Goal: Use online tool/utility: Utilize a website feature to perform a specific function

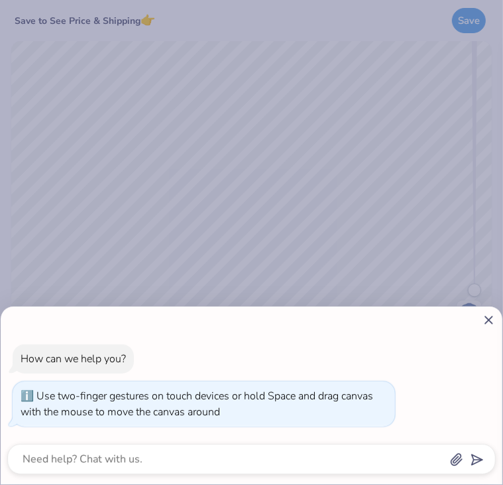
drag, startPoint x: 474, startPoint y: 278, endPoint x: 446, endPoint y: 348, distance: 75.6
click at [446, 348] on body "Save to See Price & Shipping 👉 Save Image AI Stuck? Designs Add Text Upload Gre…" at bounding box center [251, 242] width 503 height 485
click at [489, 321] on line at bounding box center [488, 319] width 7 height 7
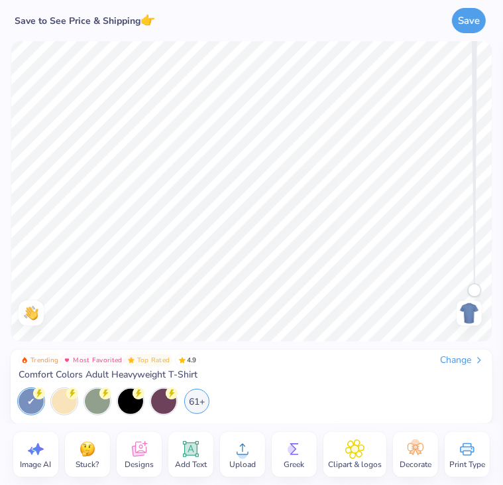
click at [465, 359] on div "Change" at bounding box center [462, 360] width 44 height 12
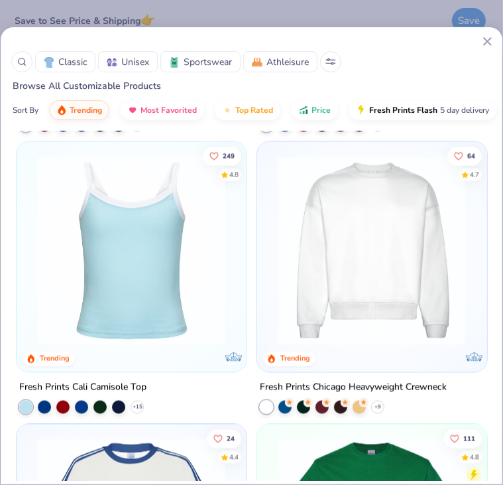
scroll to position [1123, 0]
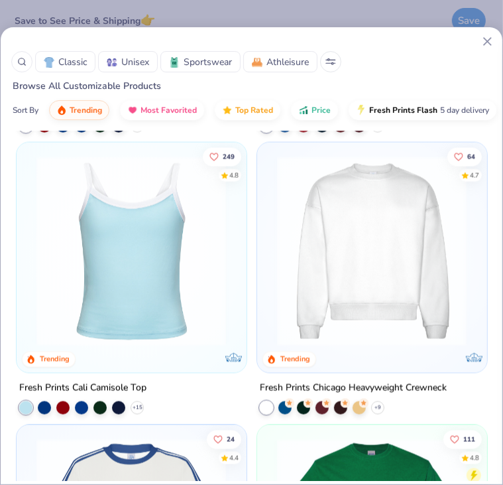
click at [316, 268] on img at bounding box center [371, 251] width 203 height 190
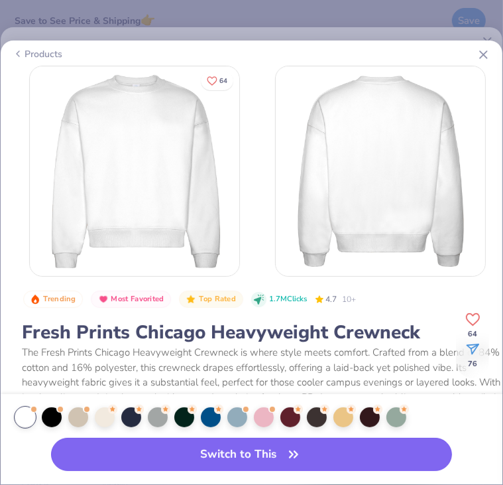
click at [256, 445] on button "Switch to This" at bounding box center [252, 453] width 402 height 33
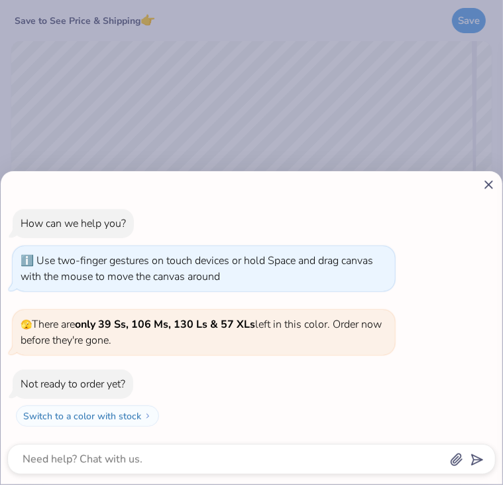
click at [488, 190] on icon at bounding box center [489, 185] width 14 height 14
type textarea "x"
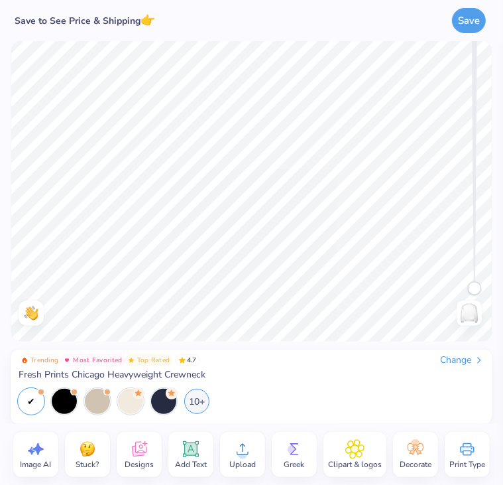
click at [155, 450] on div "Designs" at bounding box center [139, 453] width 45 height 45
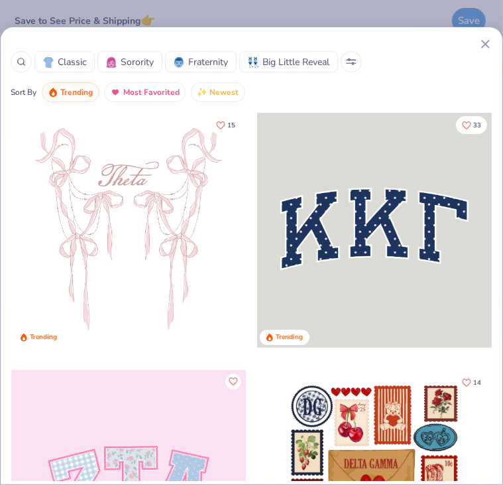
click at [140, 64] on span "Sorority" at bounding box center [137, 62] width 33 height 14
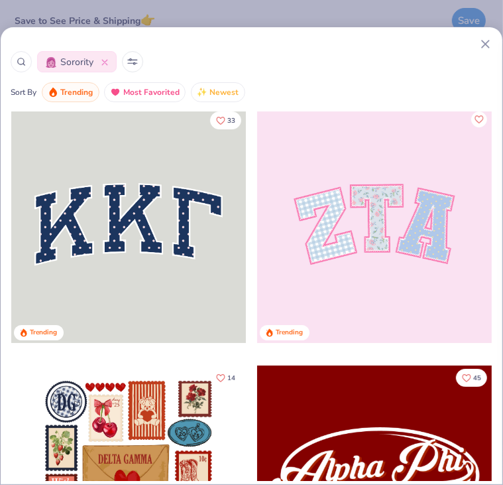
click at [266, 205] on div "33 Trending Trending 14 Trending 45 Trending 10 Trending 17 Trending" at bounding box center [252, 333] width 502 height 443
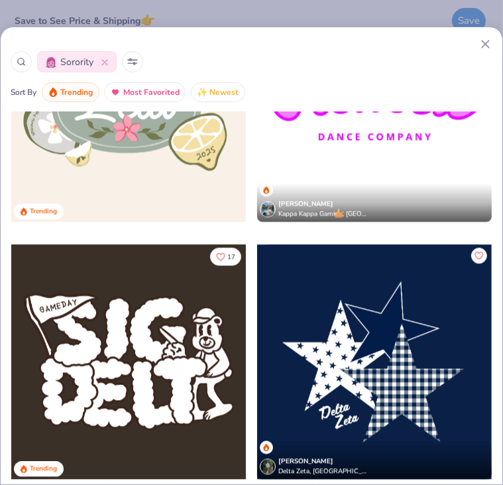
scroll to position [1524, 0]
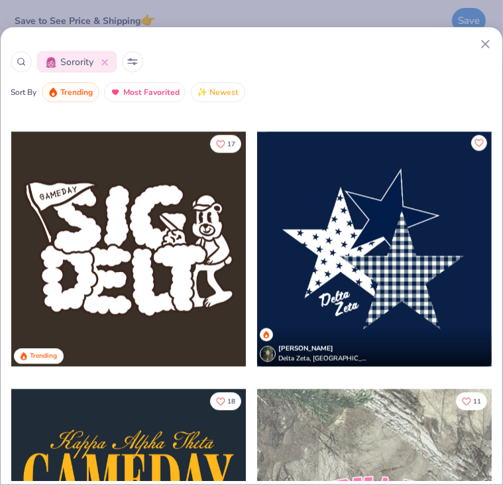
click at [486, 40] on icon at bounding box center [486, 44] width 14 height 14
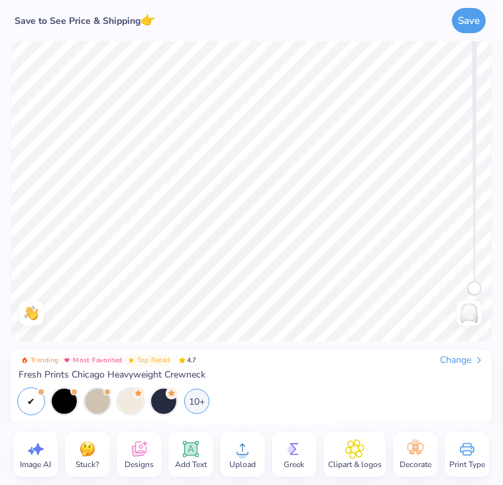
click at [301, 452] on icon at bounding box center [294, 449] width 20 height 20
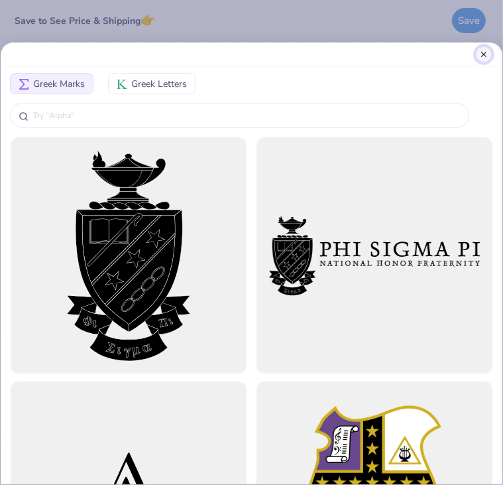
click at [482, 54] on button "Close" at bounding box center [484, 54] width 16 height 16
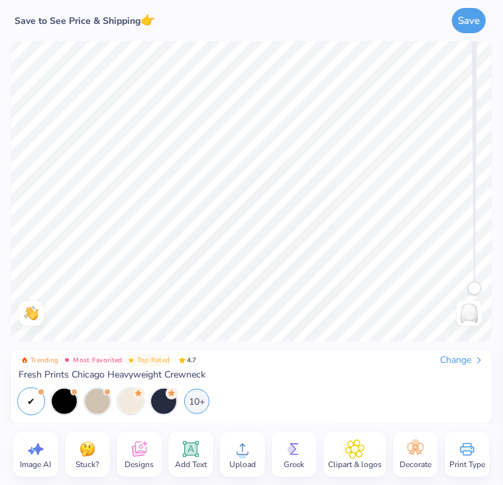
click at [349, 475] on div "Clipart & logos" at bounding box center [354, 453] width 63 height 45
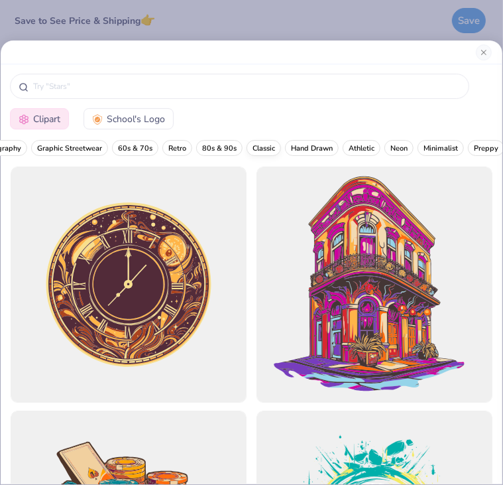
scroll to position [0, 262]
click at [437, 154] on button "Preppy" at bounding box center [428, 148] width 36 height 16
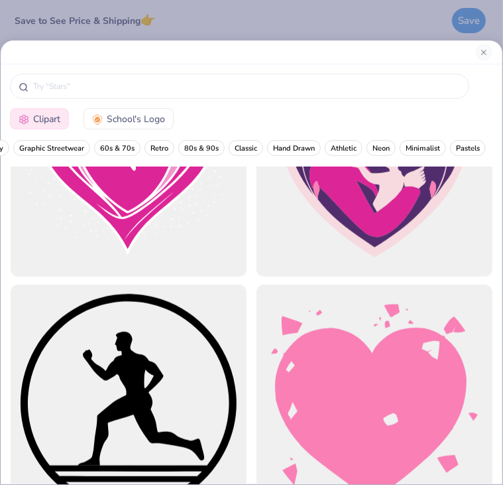
scroll to position [578, 0]
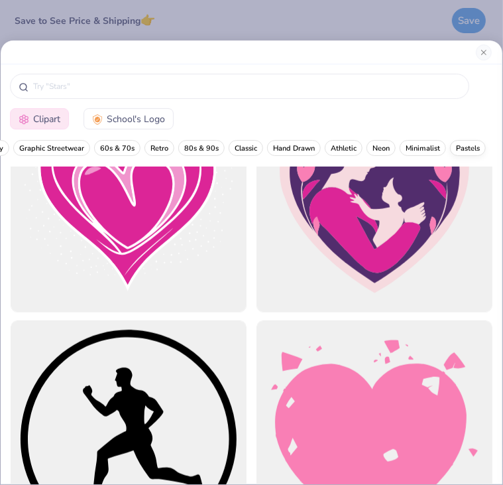
click at [461, 146] on span "Pastels" at bounding box center [468, 148] width 24 height 10
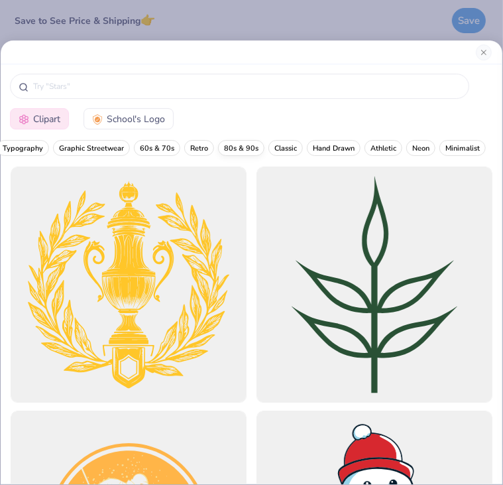
scroll to position [0, 0]
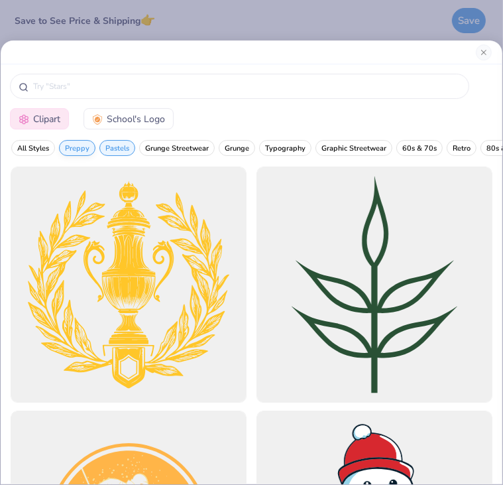
click at [74, 152] on span "Preppy" at bounding box center [77, 148] width 25 height 10
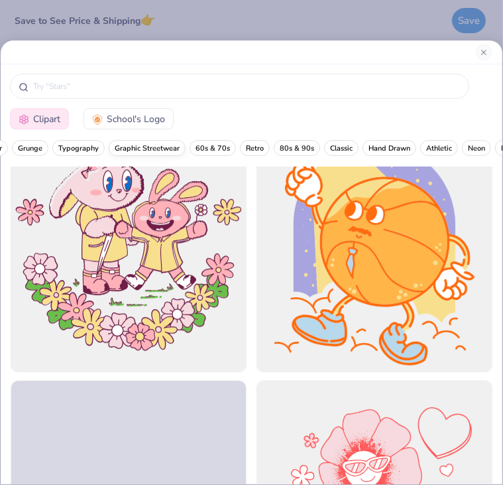
scroll to position [0, 262]
click at [451, 146] on span "Minimalist" at bounding box center [462, 148] width 34 height 10
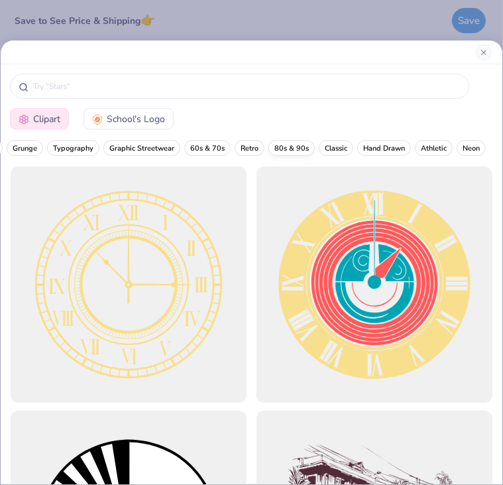
scroll to position [0, 0]
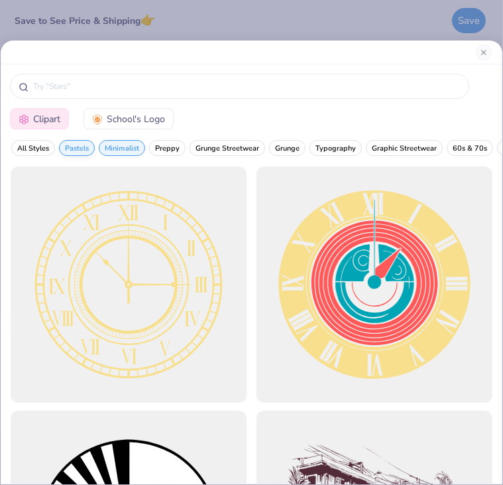
click at [82, 141] on button "Pastels" at bounding box center [77, 148] width 36 height 16
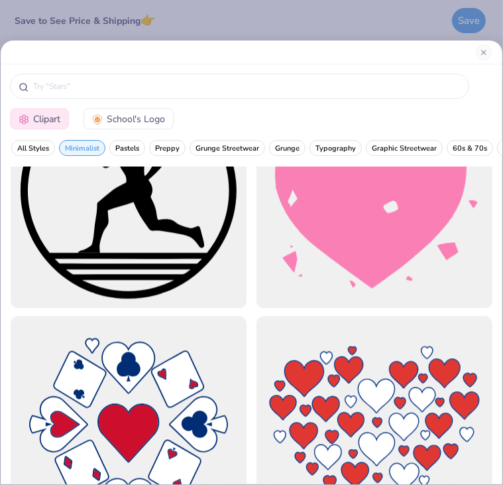
scroll to position [1582, 0]
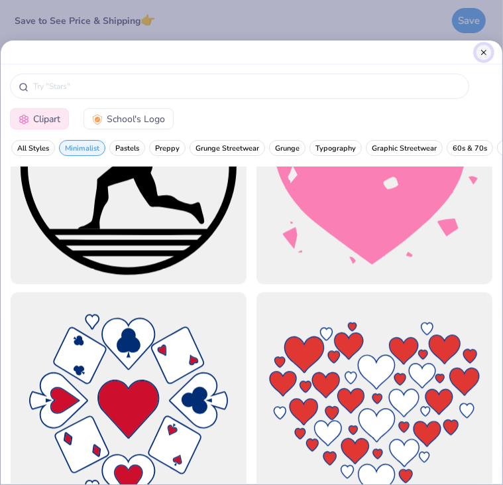
click at [485, 55] on button "Close" at bounding box center [484, 52] width 16 height 16
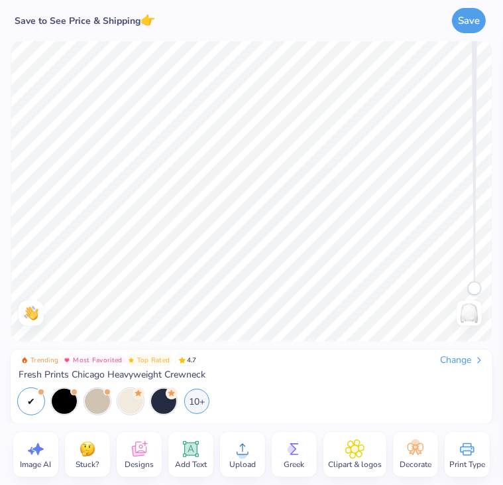
click at [74, 459] on div "Stuck?" at bounding box center [87, 453] width 45 height 45
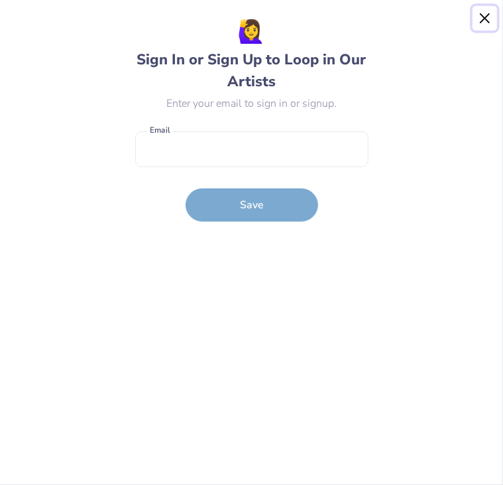
click at [483, 26] on button "Close" at bounding box center [485, 18] width 25 height 25
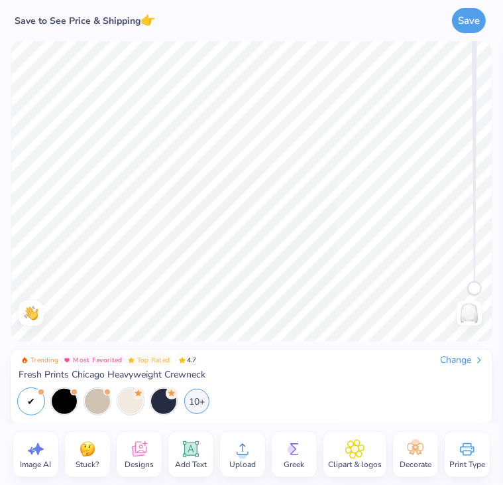
click at [34, 464] on span "Image AI" at bounding box center [36, 464] width 31 height 11
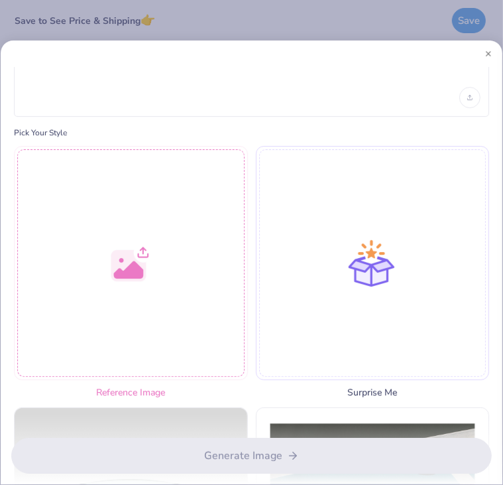
scroll to position [1, 0]
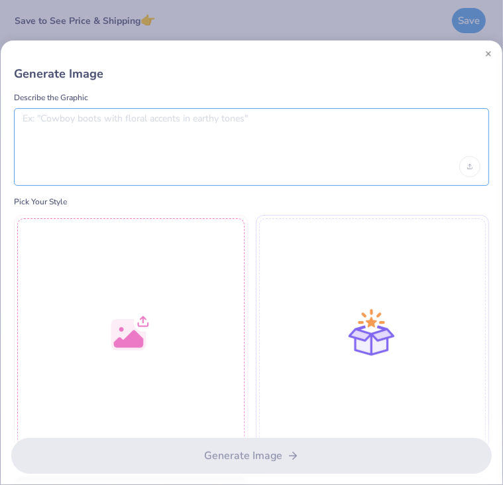
click at [224, 126] on textarea at bounding box center [252, 129] width 458 height 33
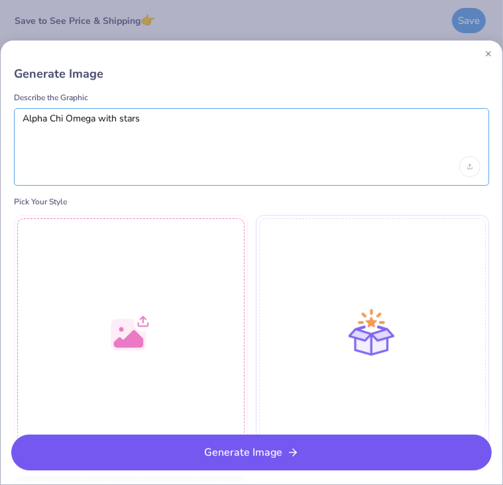
type textarea "Alpha Chi Omega with stars"
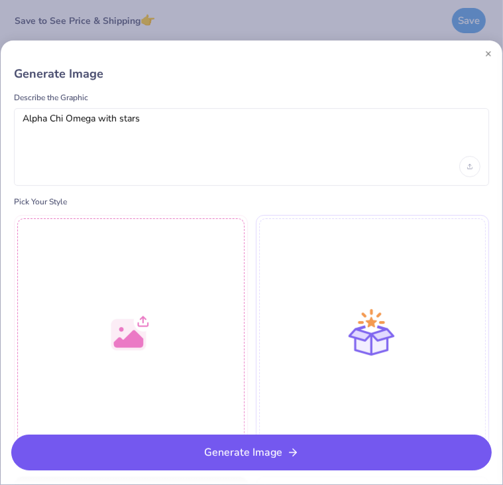
click at [153, 456] on button "Generate Image" at bounding box center [251, 452] width 481 height 36
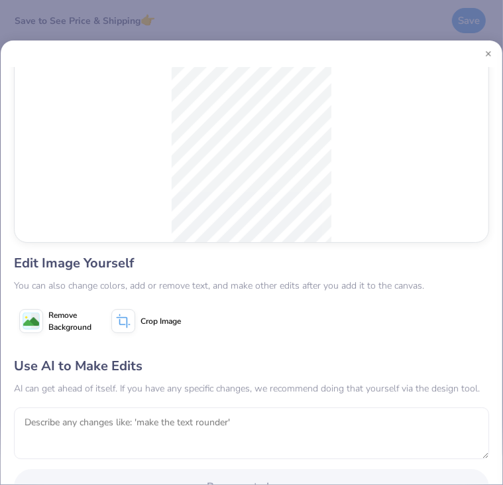
scroll to position [167, 0]
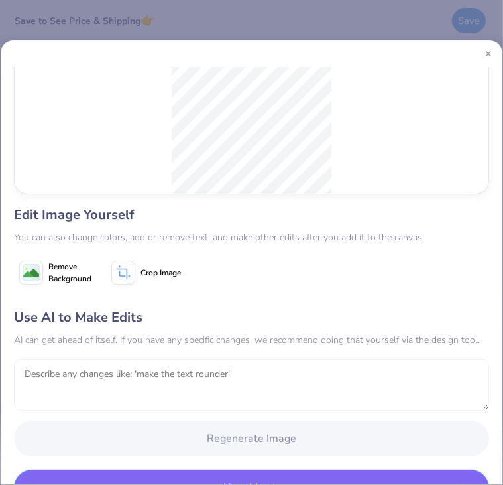
click at [252, 373] on textarea at bounding box center [251, 385] width 475 height 52
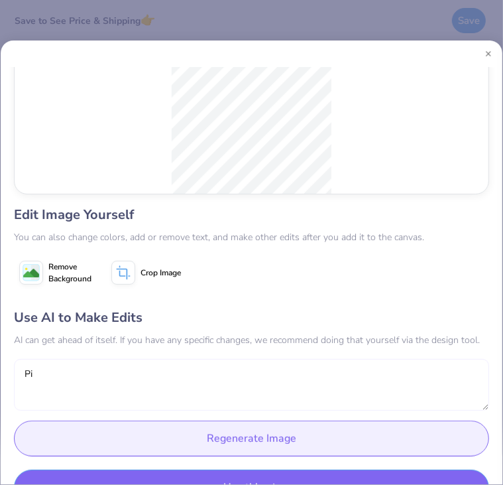
type textarea "P"
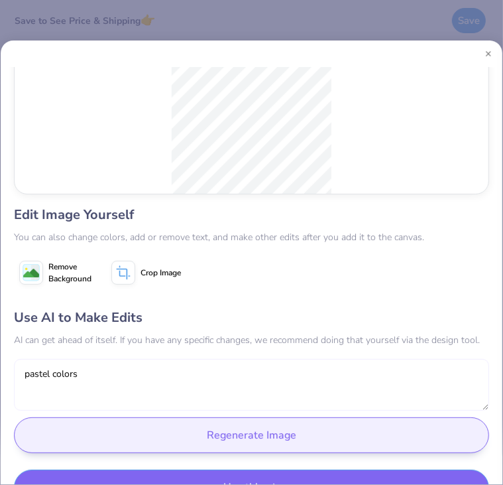
type textarea "pastel colors"
click at [244, 436] on button "Regenerate Image" at bounding box center [251, 435] width 475 height 36
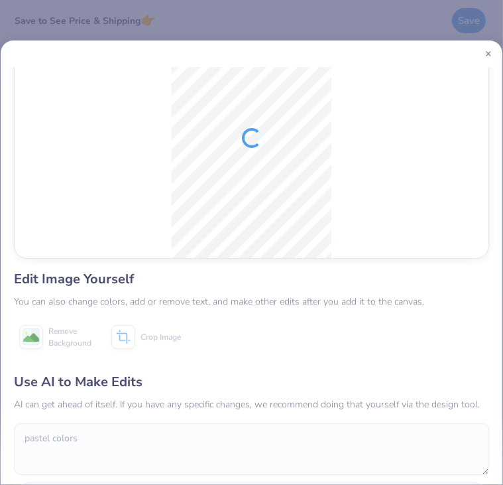
scroll to position [44, 0]
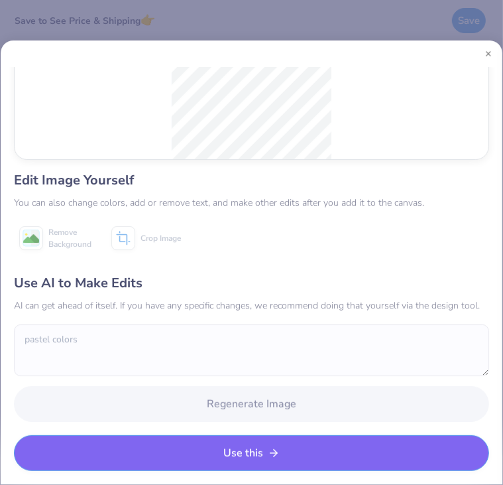
scroll to position [119, 0]
